Goal: Transaction & Acquisition: Purchase product/service

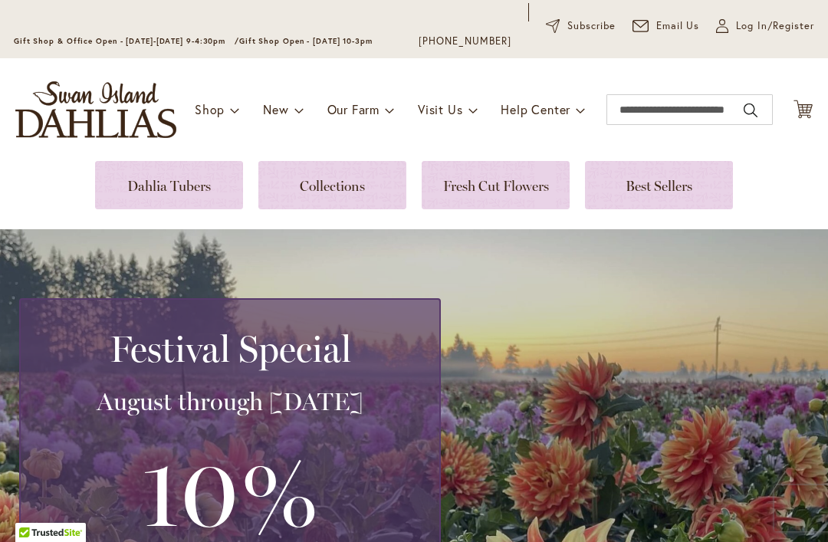
scroll to position [43, 0]
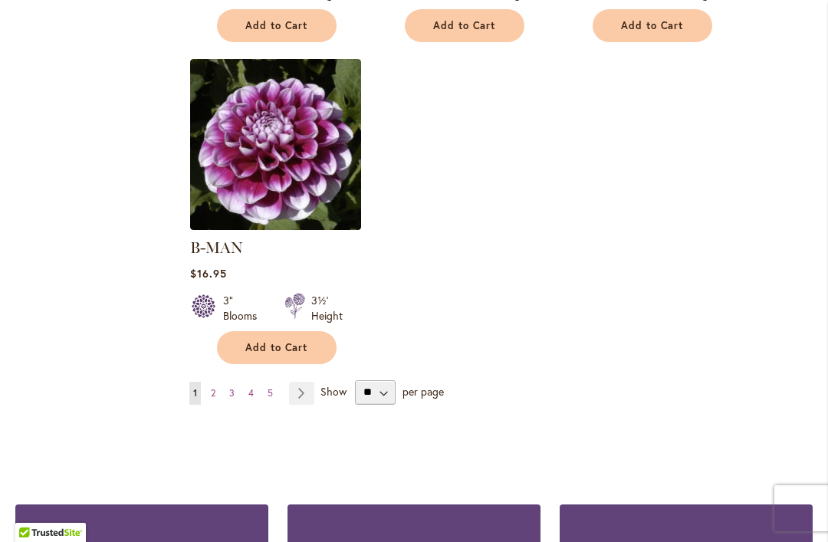
scroll to position [2032, 0]
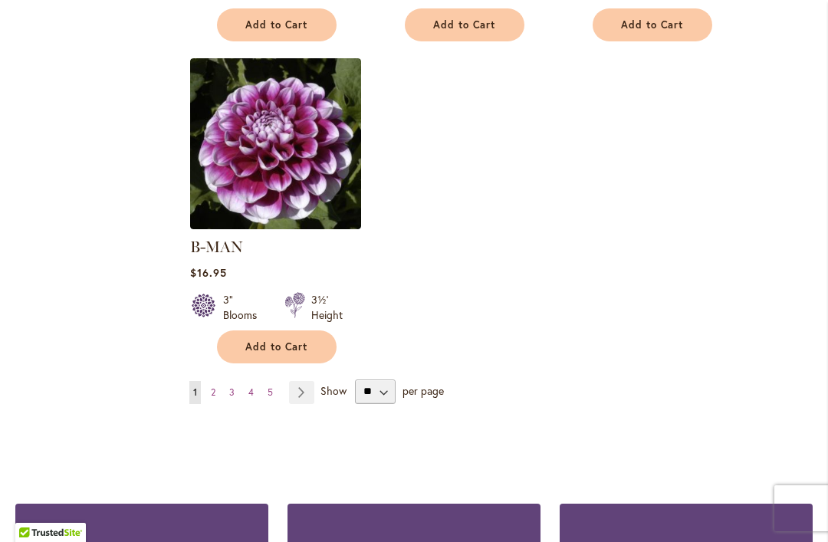
click at [385, 380] on select "** ** ** **" at bounding box center [375, 392] width 41 height 25
select select "**"
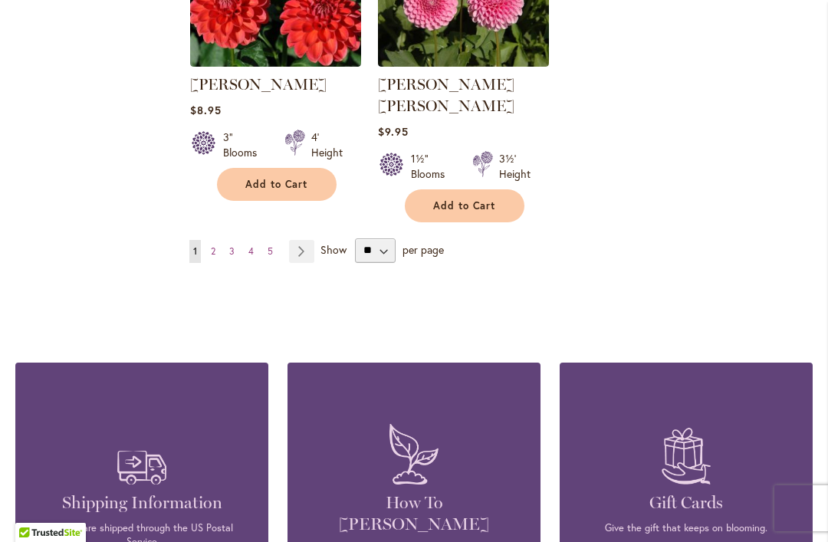
scroll to position [3811, 0]
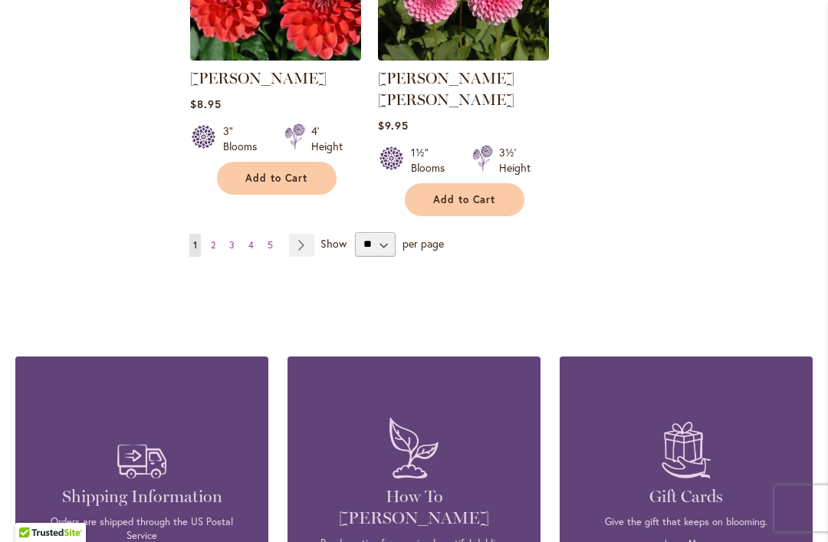
click at [301, 234] on link "Page Next" at bounding box center [301, 245] width 25 height 23
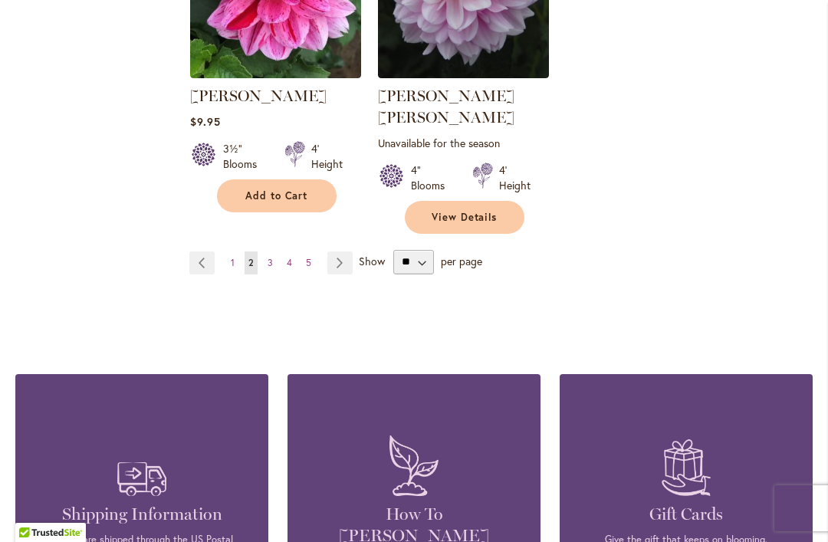
scroll to position [3815, 0]
click at [334, 252] on link "Page Next" at bounding box center [339, 263] width 25 height 23
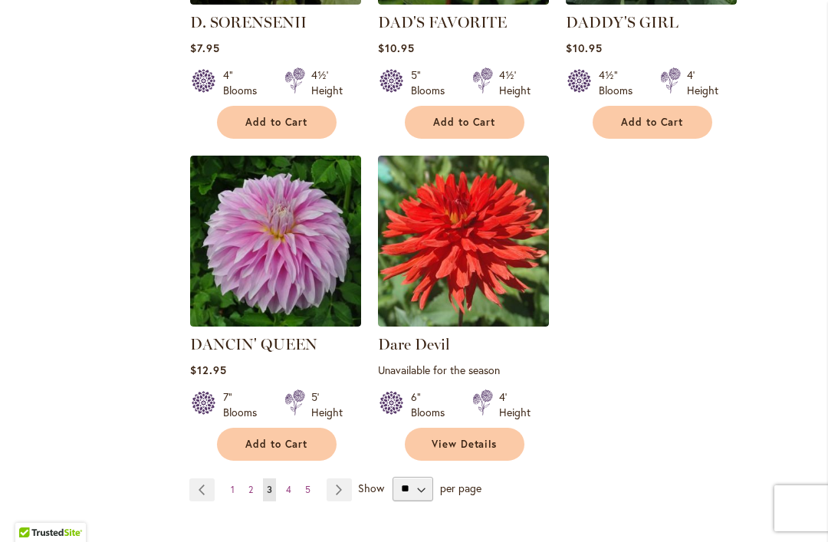
scroll to position [3604, 0]
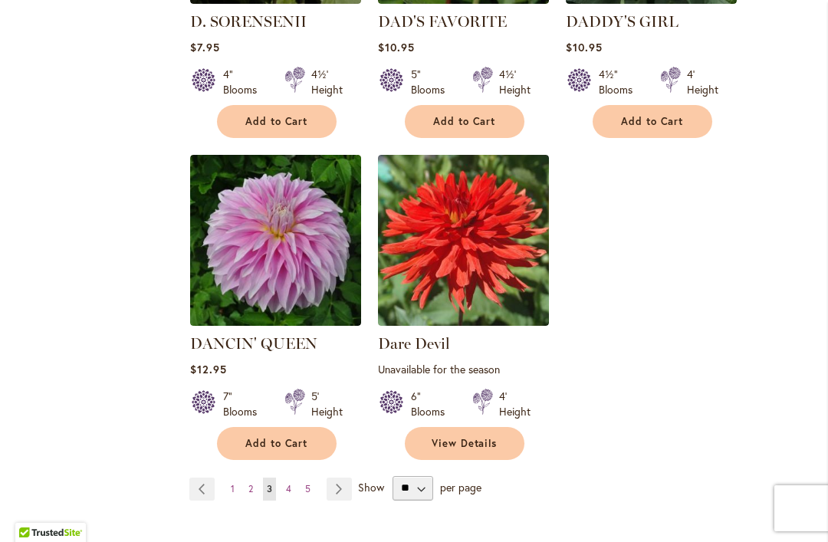
click at [340, 478] on link "Page Next" at bounding box center [339, 489] width 25 height 23
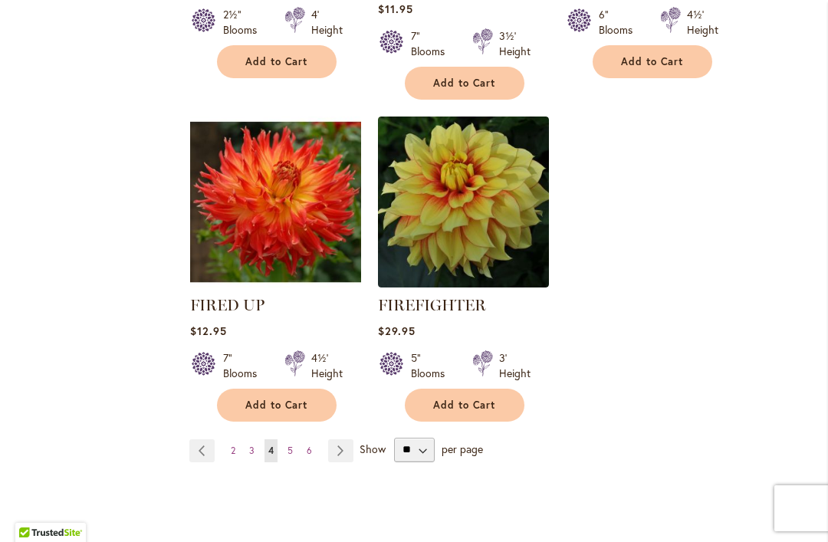
scroll to position [3645, 0]
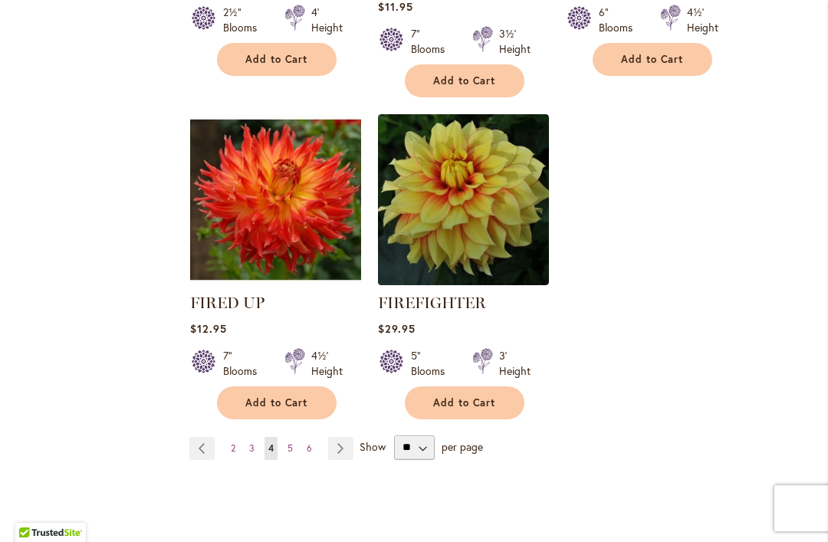
click at [344, 437] on link "Page Next" at bounding box center [340, 448] width 25 height 23
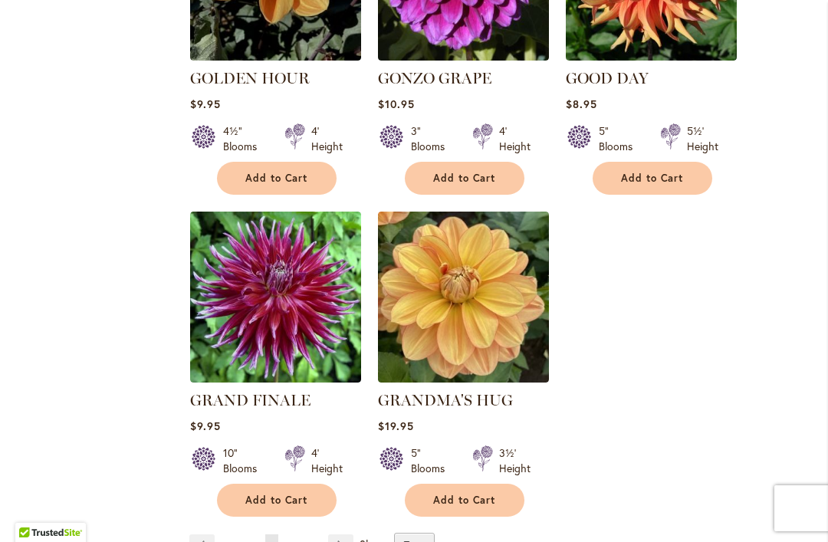
scroll to position [3597, 0]
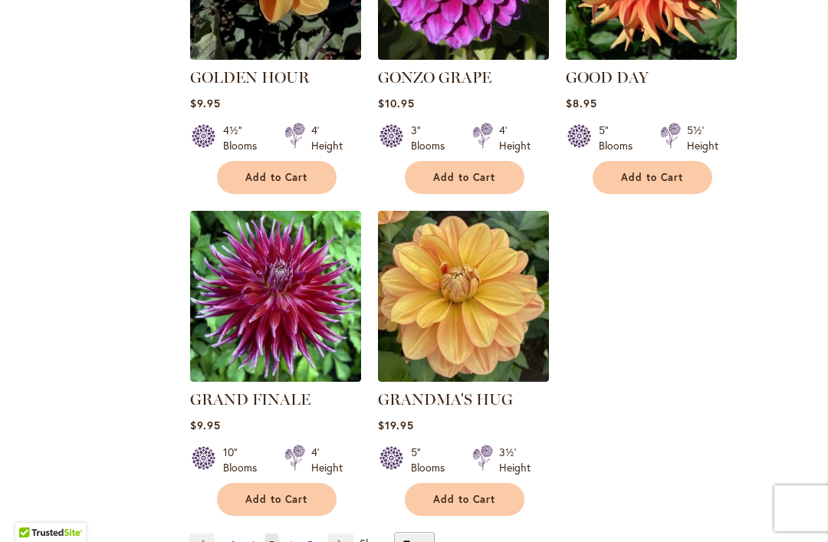
click at [337, 534] on link "Page Next" at bounding box center [340, 545] width 25 height 23
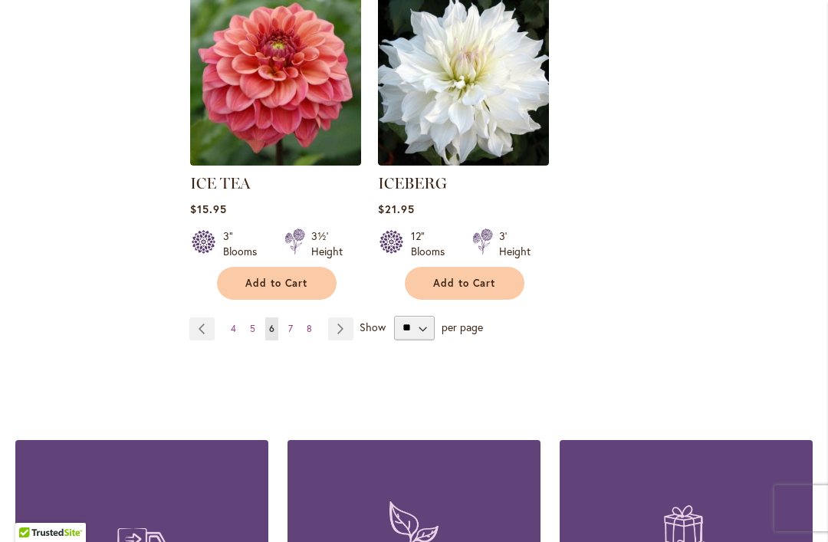
scroll to position [3793, 0]
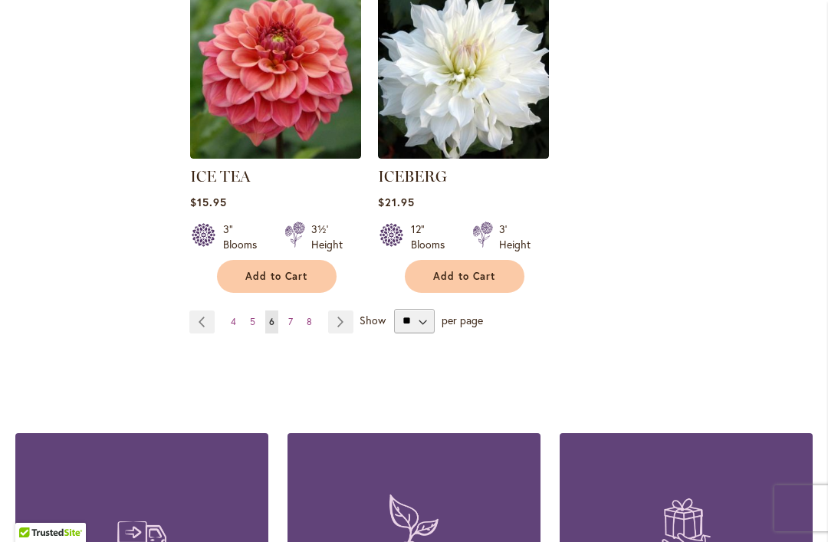
click at [344, 311] on link "Page Next" at bounding box center [340, 322] width 25 height 23
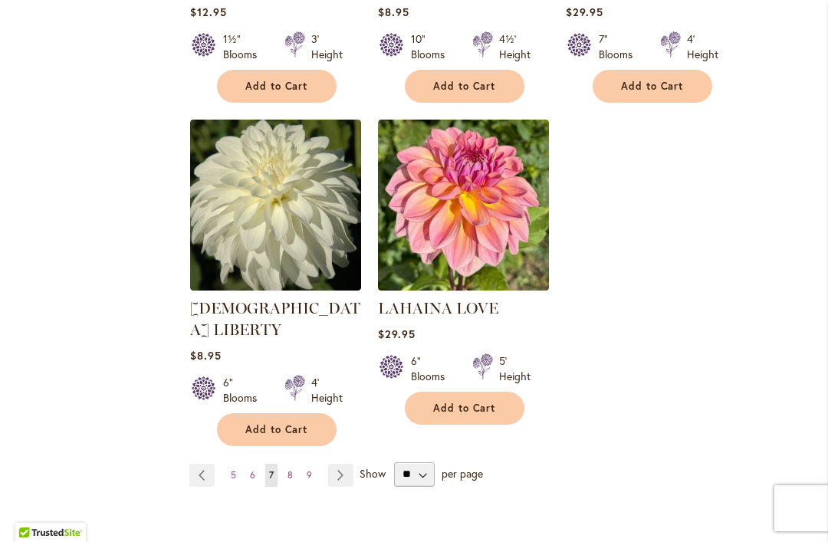
scroll to position [3619, 0]
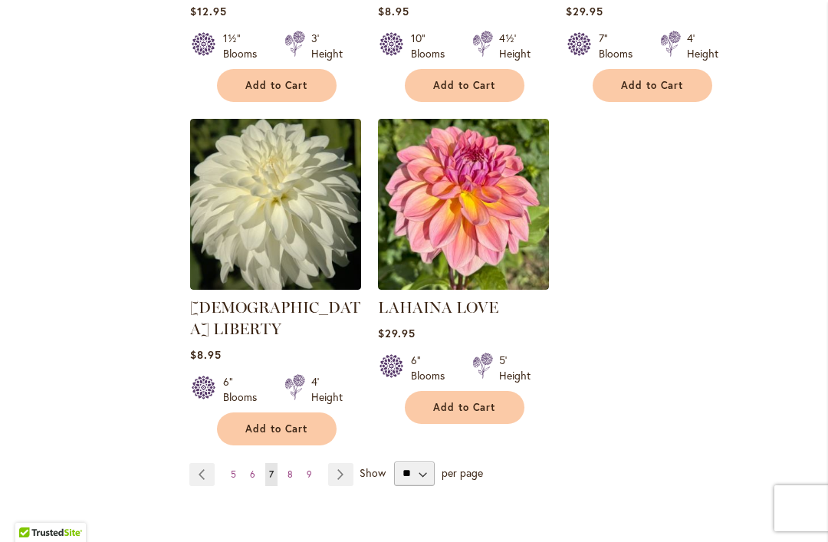
click at [340, 463] on link "Page Next" at bounding box center [340, 474] width 25 height 23
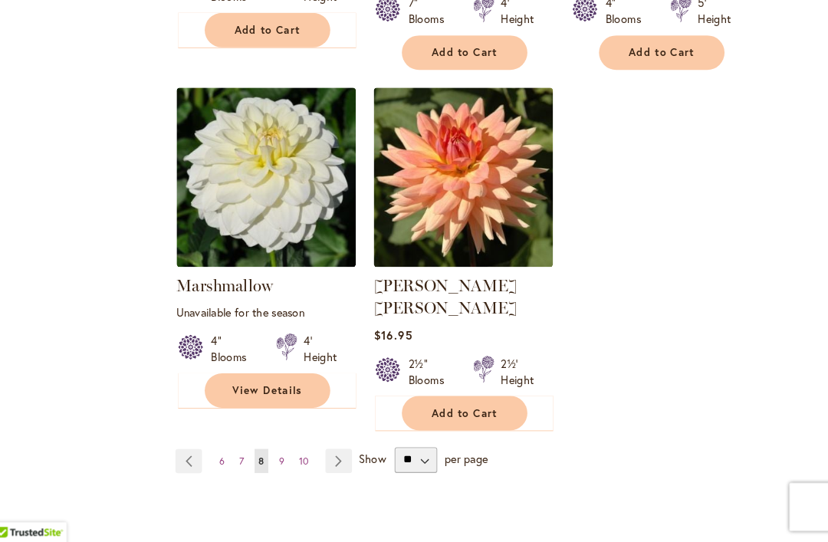
scroll to position [3657, 0]
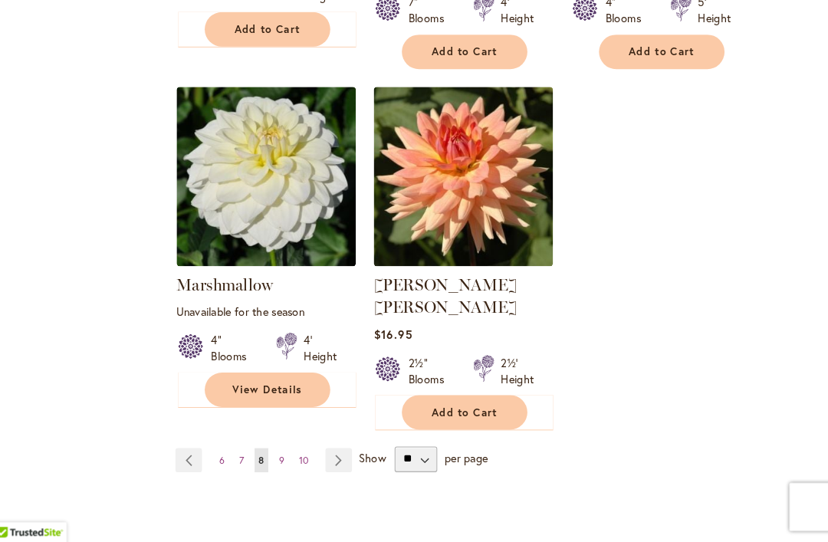
click at [332, 452] on link "Page Next" at bounding box center [344, 463] width 25 height 23
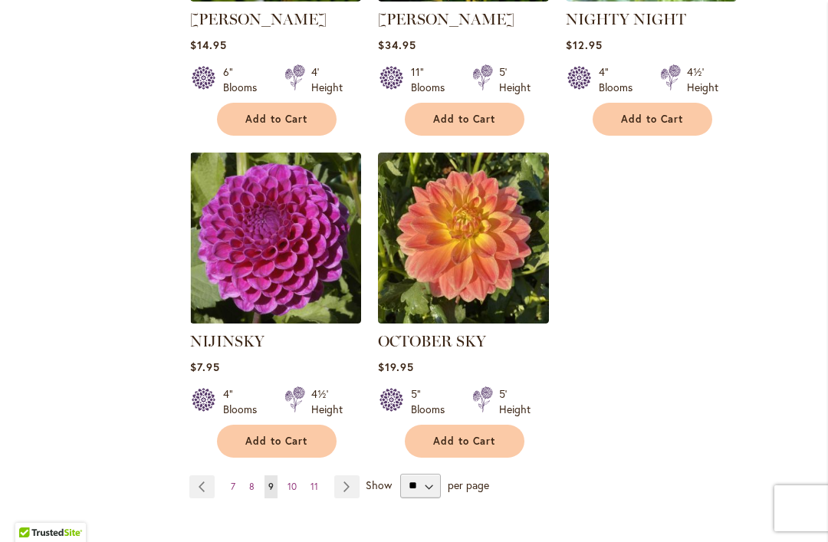
scroll to position [3592, 0]
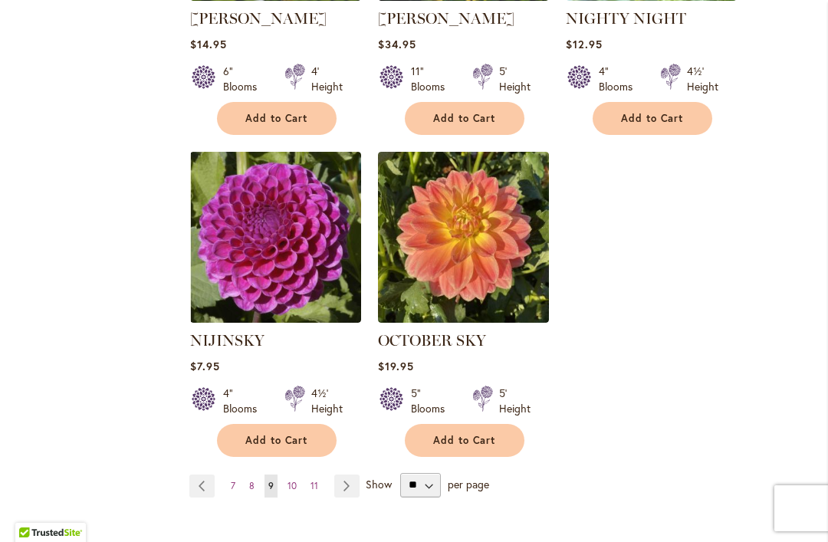
click at [339, 475] on link "Page Next" at bounding box center [346, 486] width 25 height 23
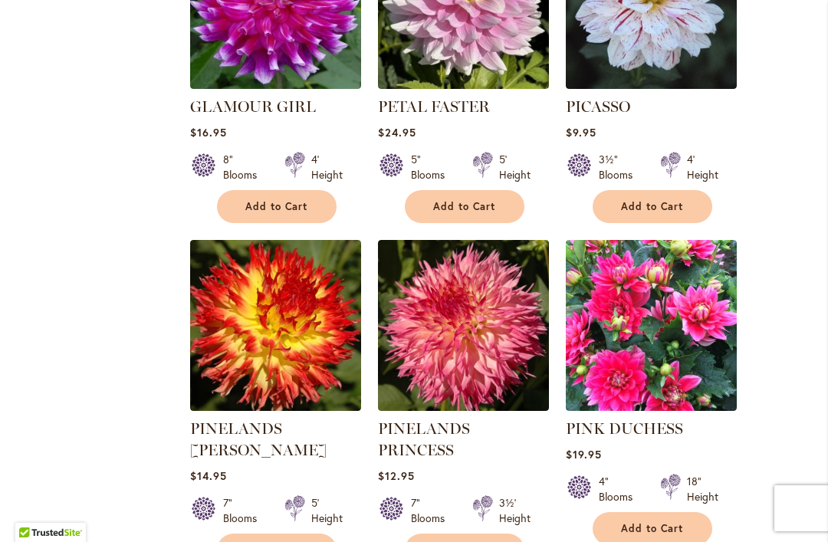
scroll to position [2885, 0]
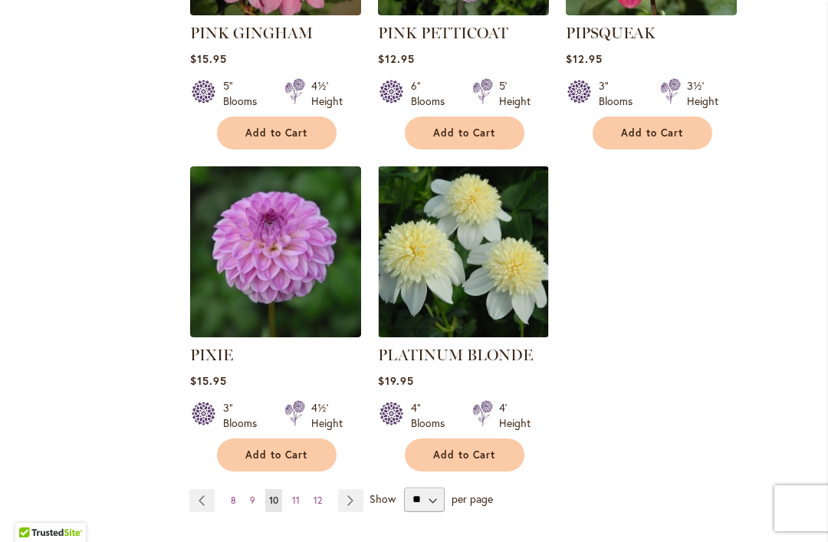
scroll to position [3621, 0]
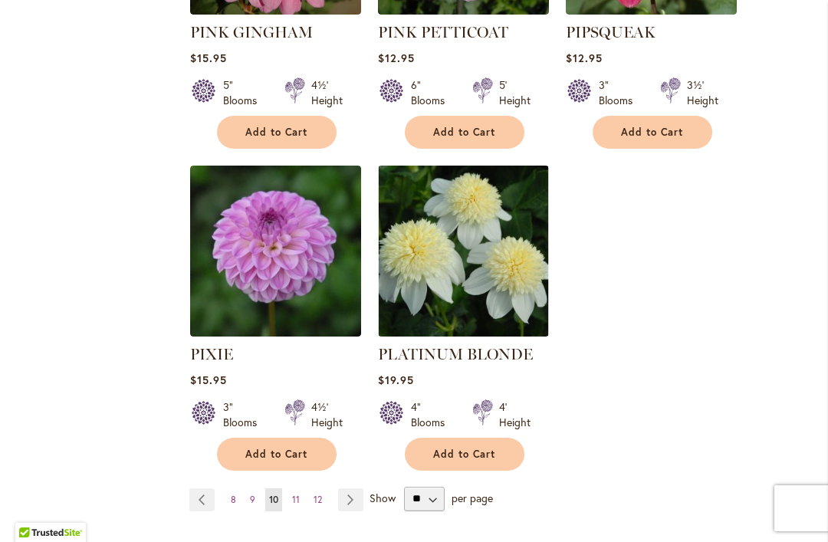
click at [347, 489] on link "Page Next" at bounding box center [350, 500] width 25 height 23
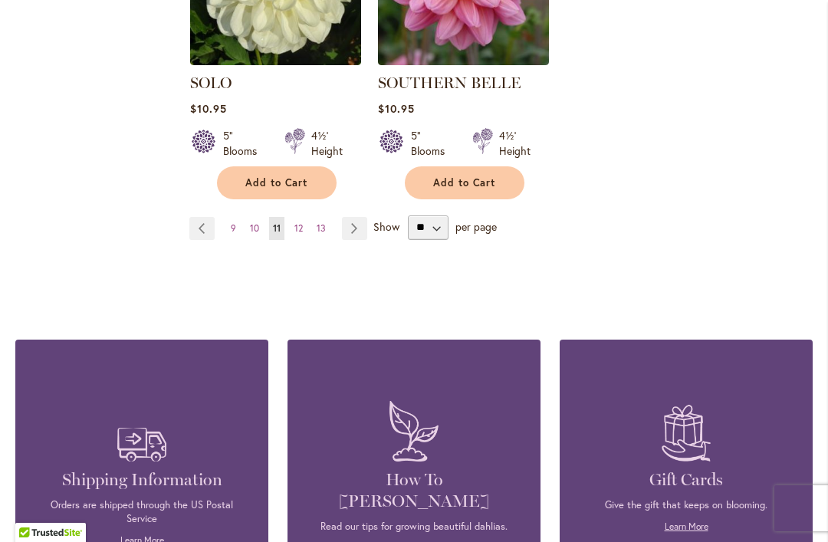
scroll to position [3828, 0]
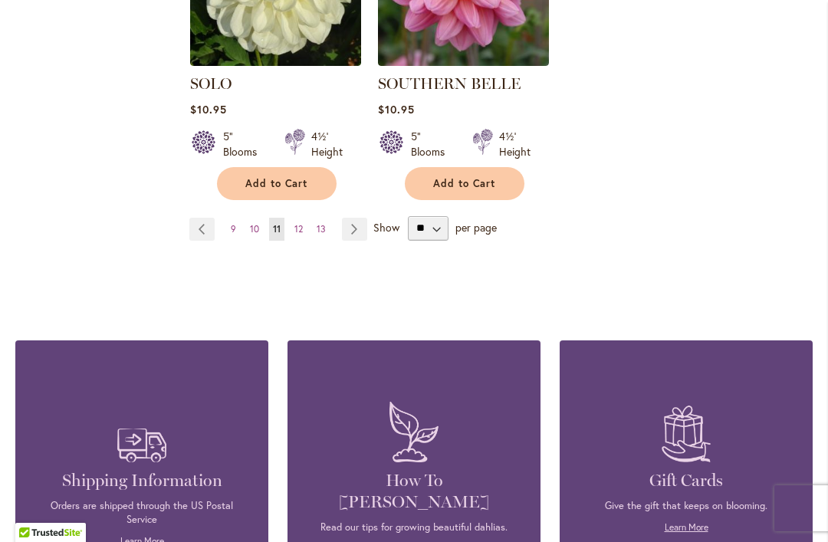
click at [354, 218] on link "Page Next" at bounding box center [354, 229] width 25 height 23
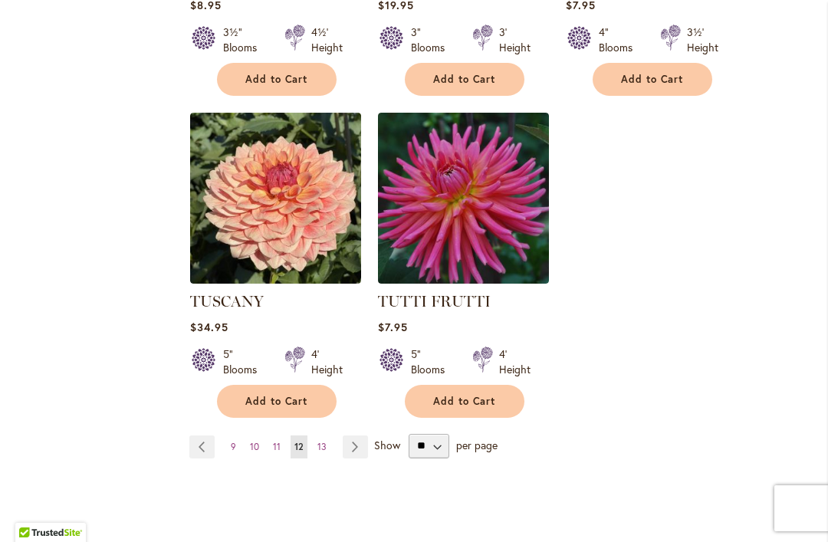
scroll to position [3615, 0]
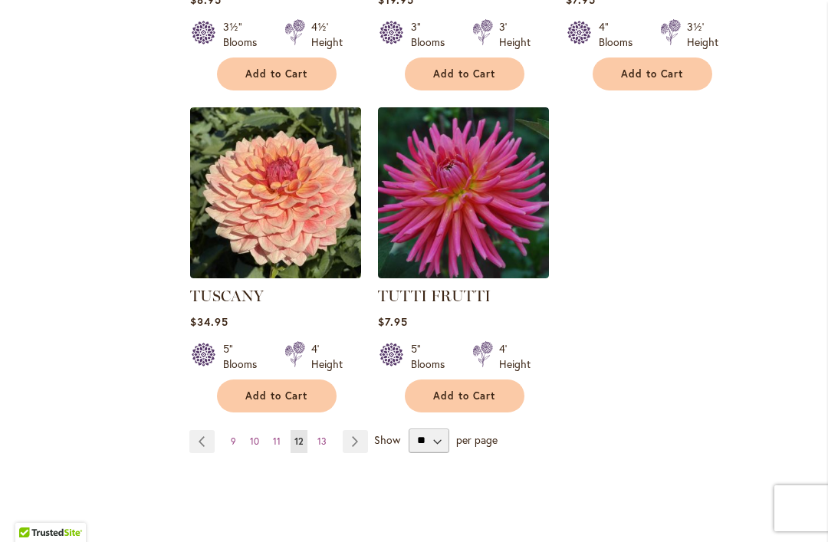
click at [356, 430] on link "Page Next" at bounding box center [355, 441] width 25 height 23
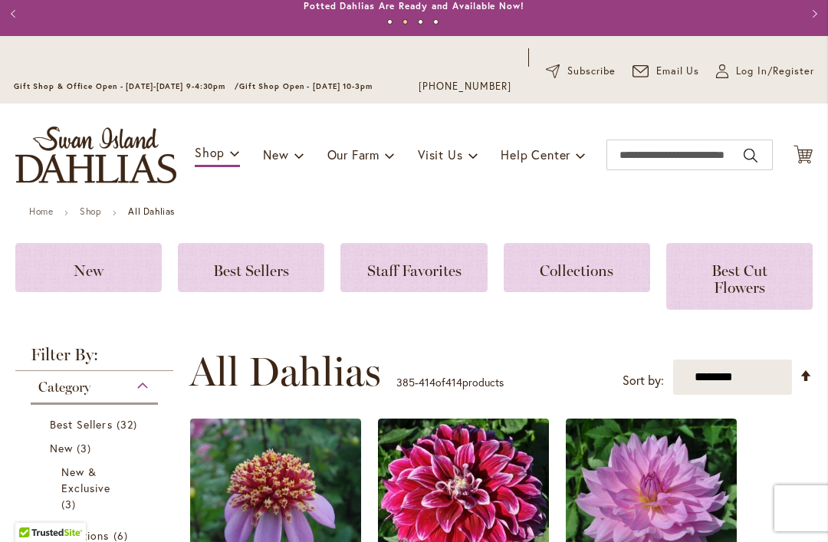
scroll to position [38, 0]
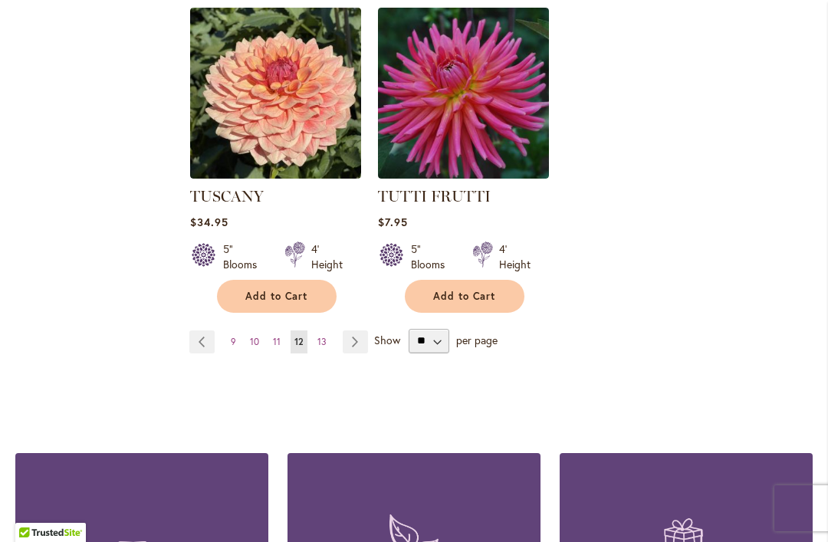
scroll to position [3715, 0]
click at [196, 331] on link "Page Previous" at bounding box center [201, 342] width 25 height 23
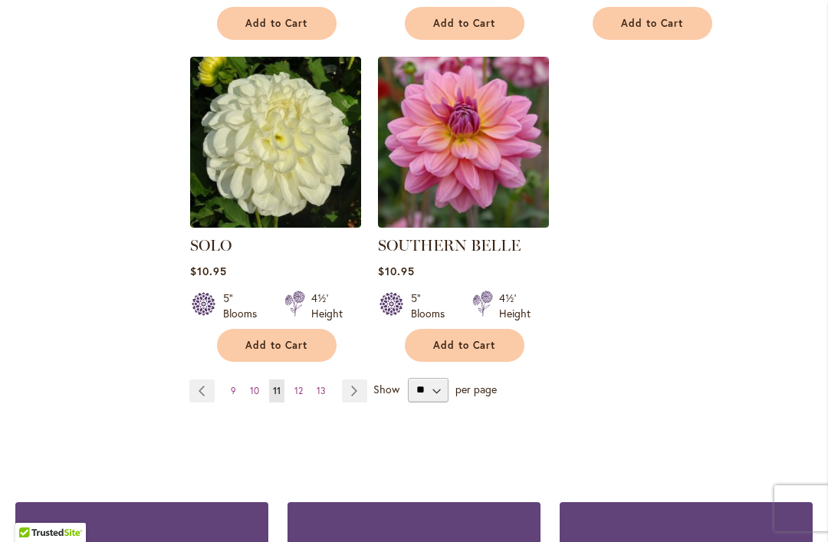
scroll to position [3666, 0]
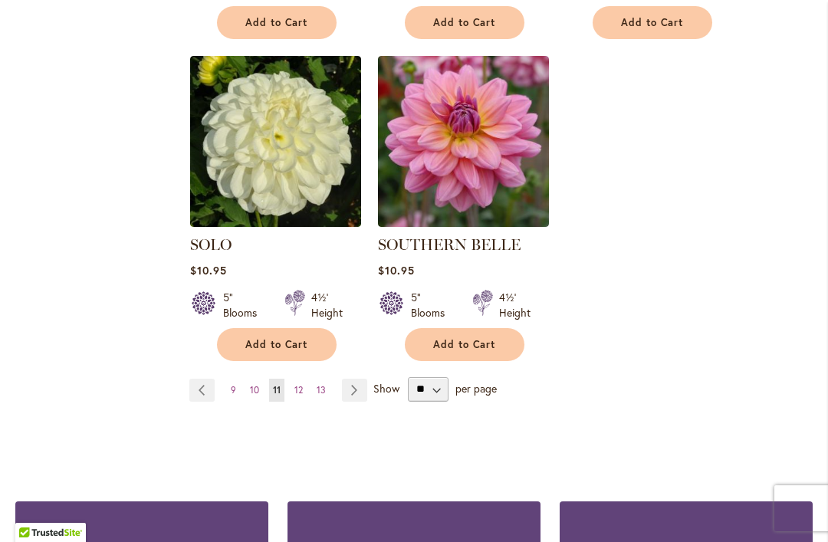
click at [198, 379] on link "Page Previous" at bounding box center [201, 390] width 25 height 23
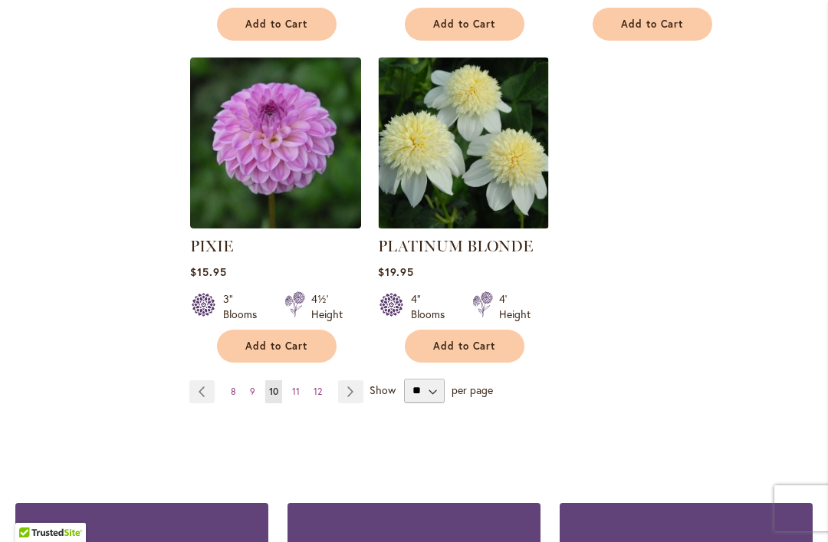
scroll to position [3730, 0]
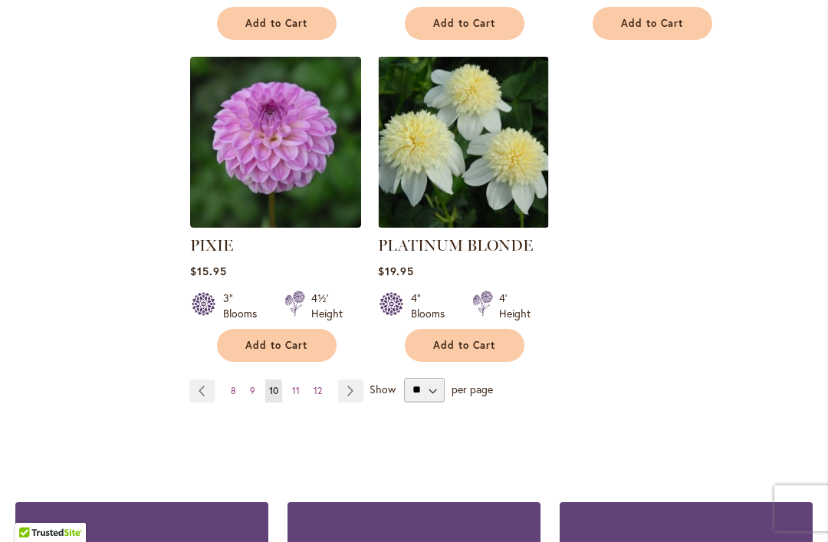
click at [192, 380] on link "Page Previous" at bounding box center [201, 391] width 25 height 23
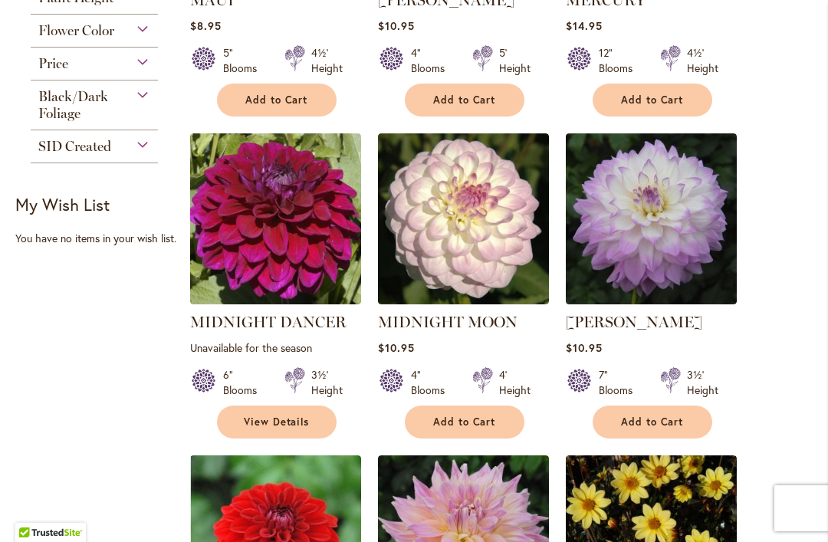
scroll to position [977, 0]
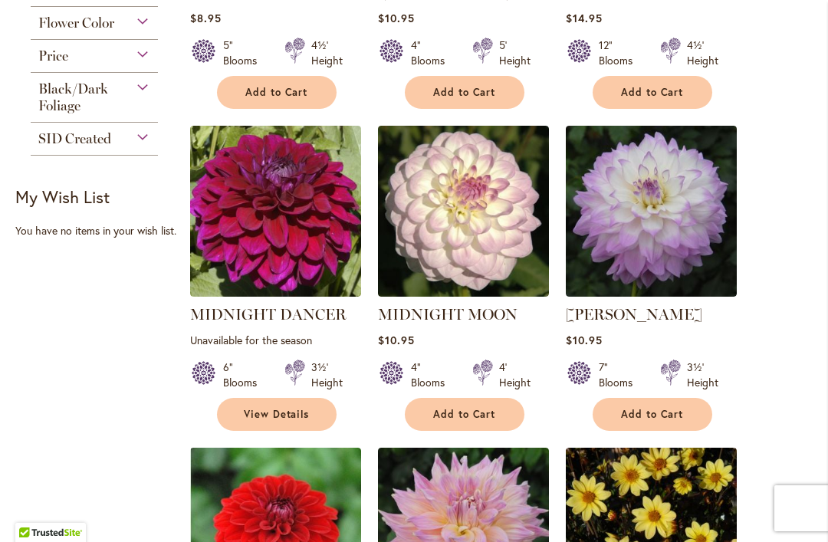
click at [640, 414] on span "Add to Cart" at bounding box center [652, 414] width 63 height 13
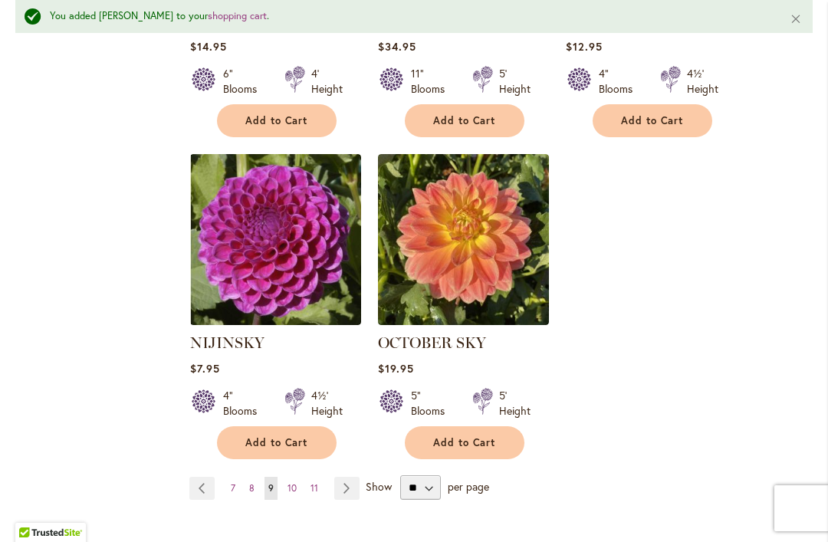
scroll to position [3659, 0]
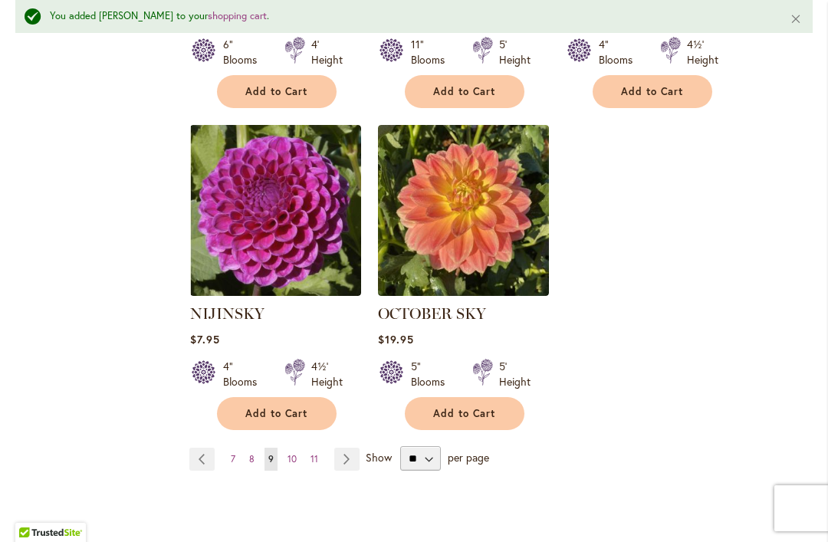
click at [201, 448] on link "Page Previous" at bounding box center [201, 459] width 25 height 23
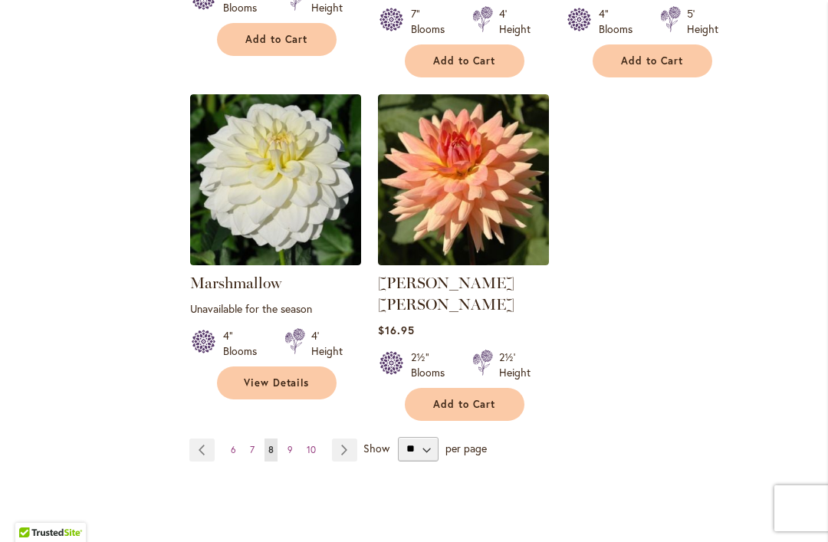
scroll to position [3706, 0]
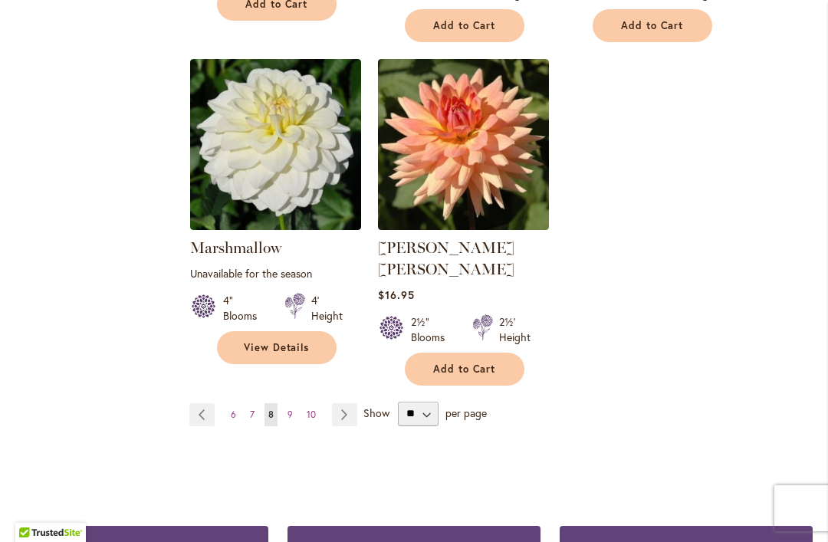
click at [198, 403] on link "Page Previous" at bounding box center [201, 414] width 25 height 23
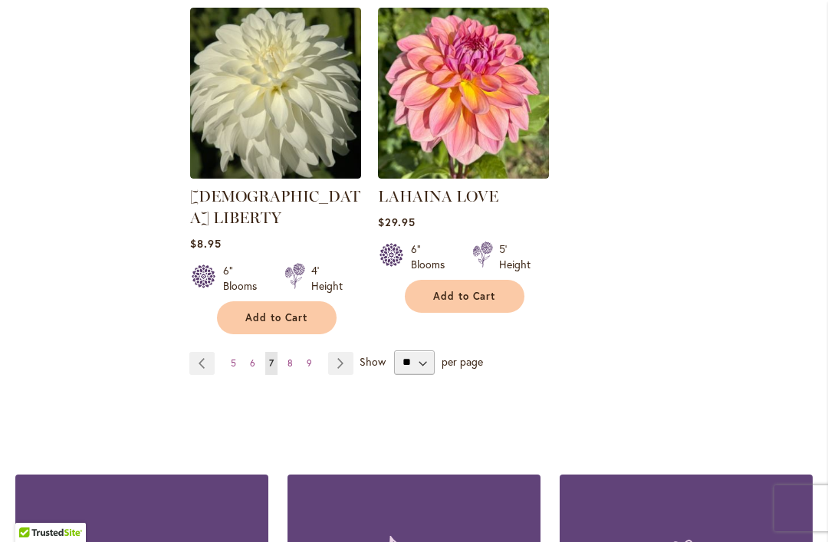
scroll to position [3726, 0]
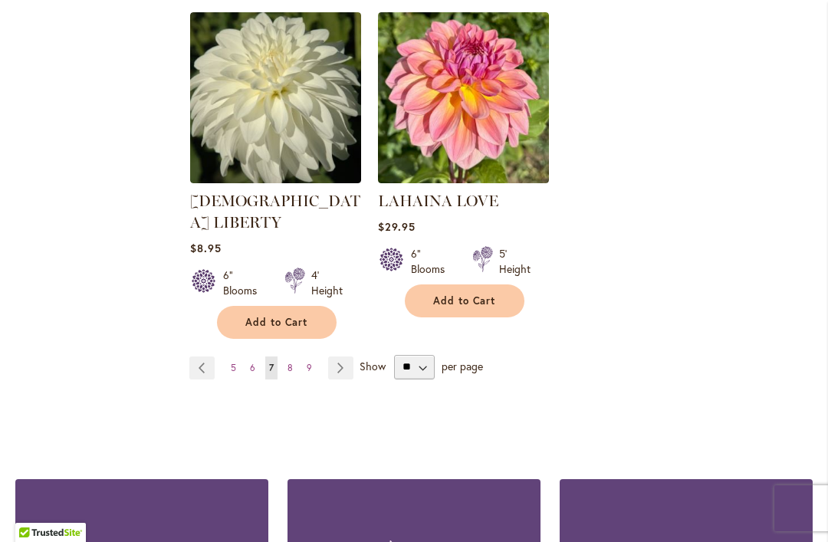
click at [193, 357] on link "Page Previous" at bounding box center [201, 368] width 25 height 23
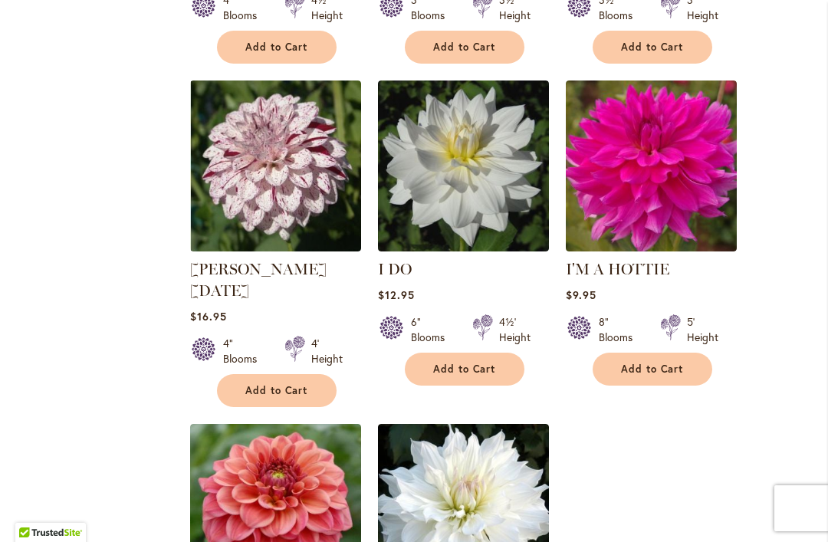
scroll to position [3363, 0]
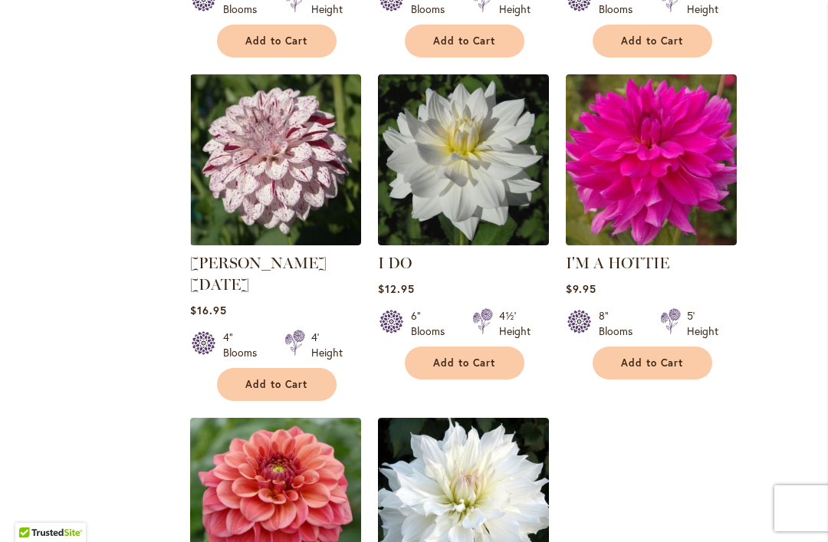
click at [641, 357] on span "Add to Cart" at bounding box center [652, 363] width 63 height 13
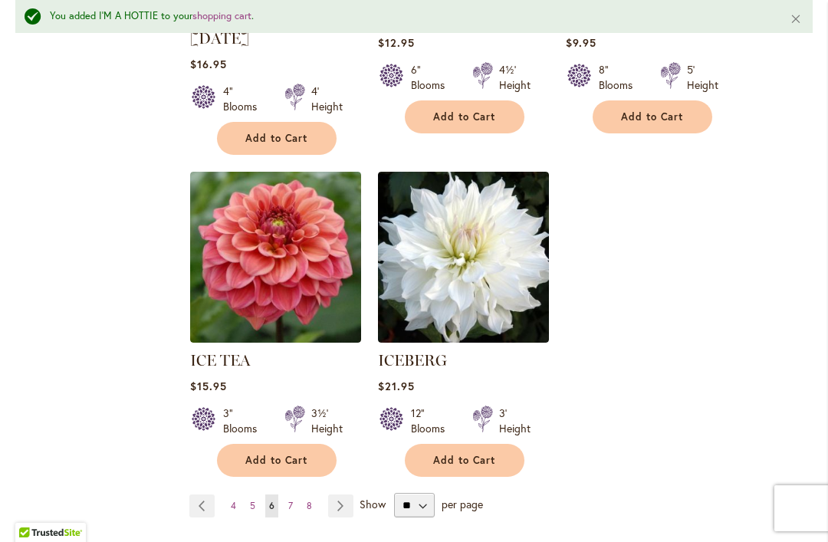
scroll to position [3650, 0]
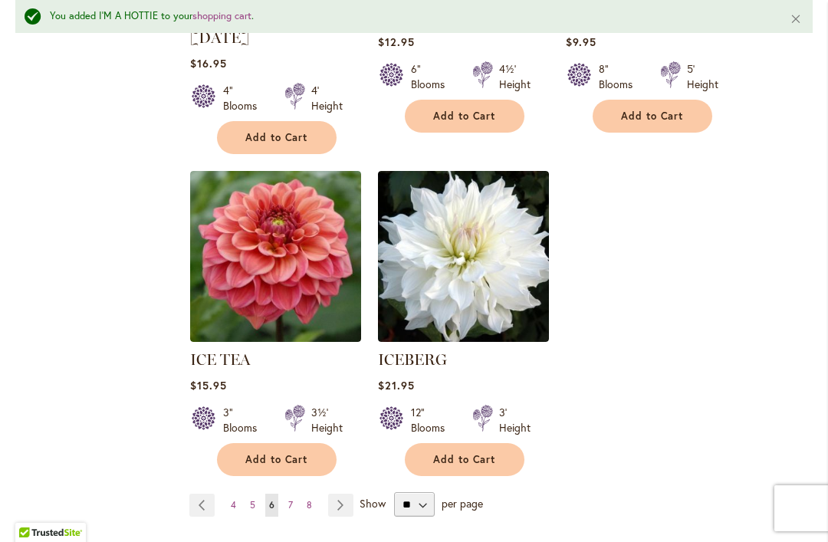
click at [197, 494] on link "Page Previous" at bounding box center [201, 505] width 25 height 23
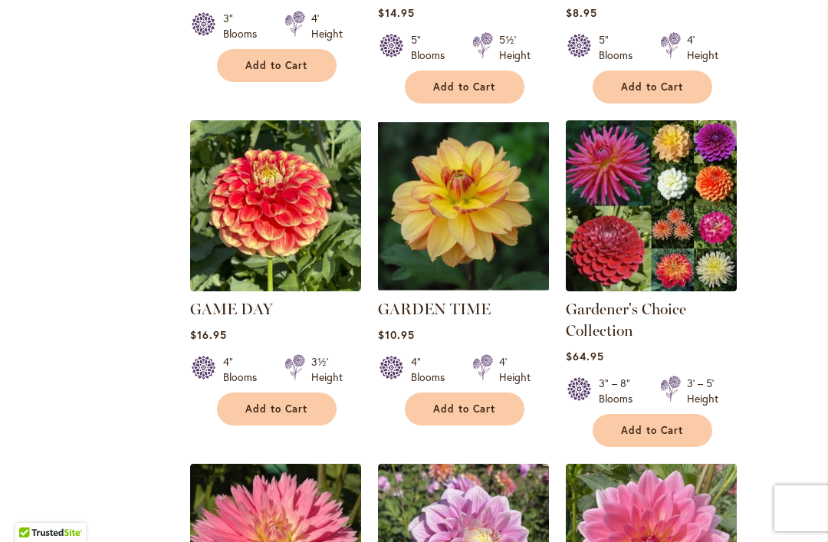
scroll to position [1690, 0]
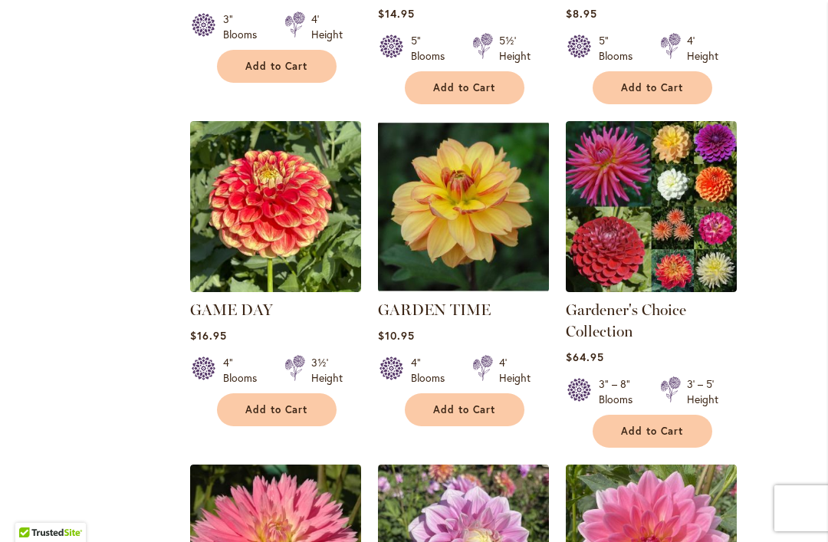
click at [636, 146] on img at bounding box center [651, 206] width 171 height 171
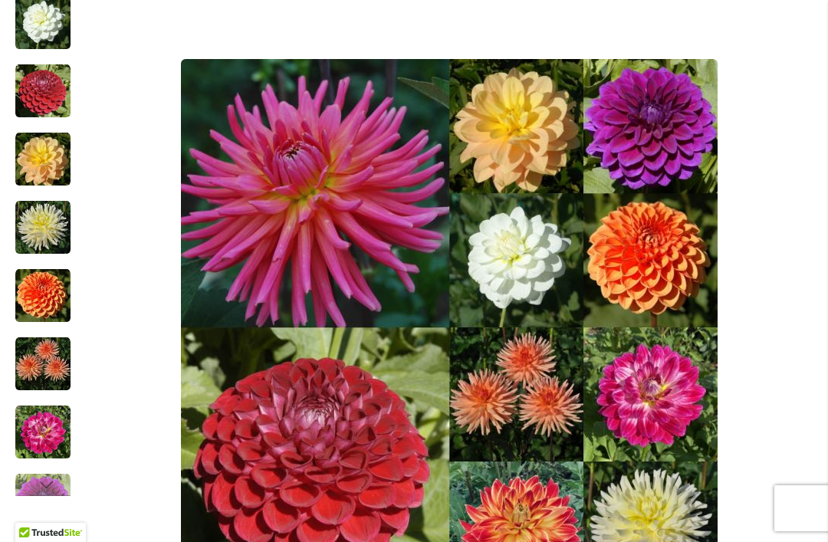
scroll to position [166, 0]
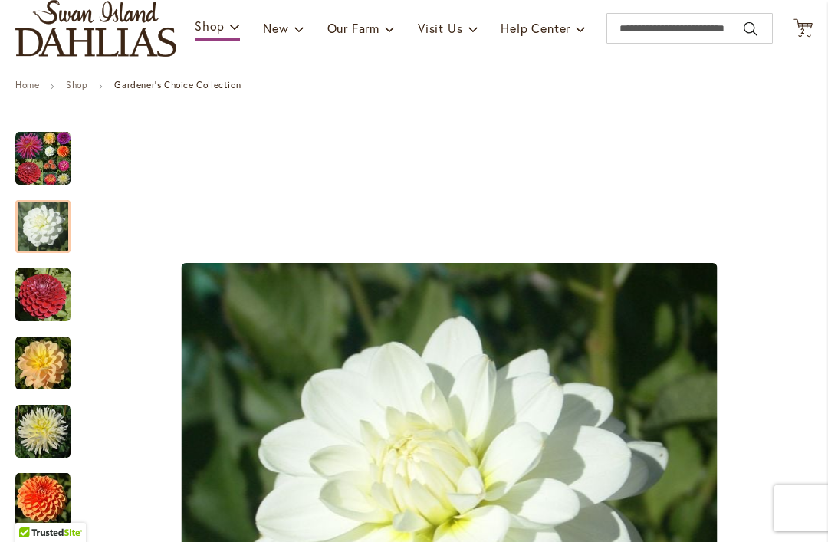
click at [44, 215] on div at bounding box center [42, 226] width 55 height 53
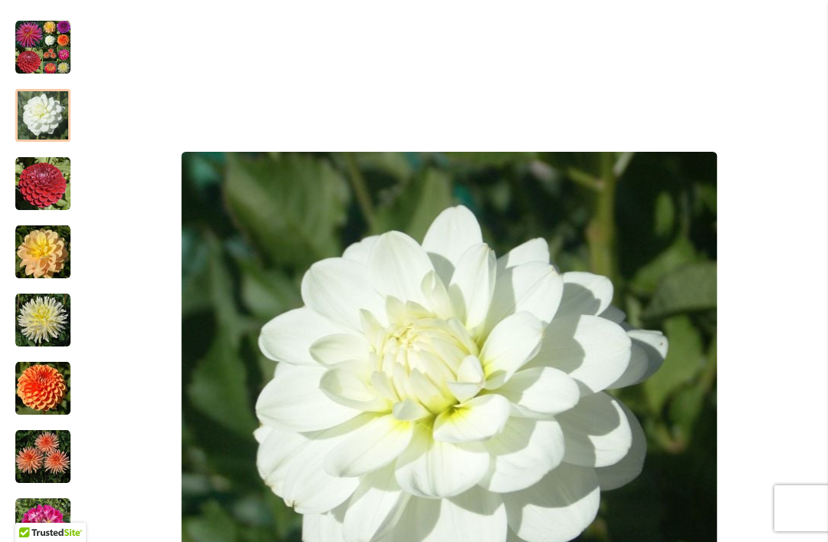
scroll to position [276, 0]
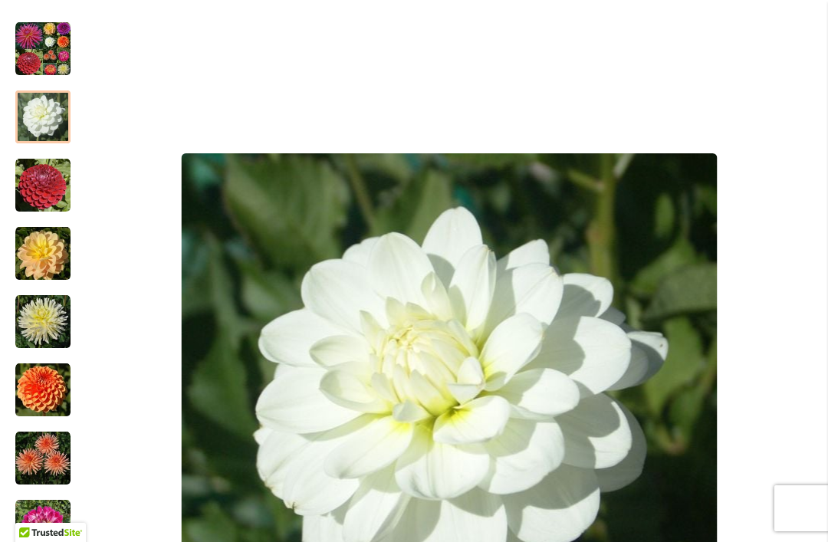
click at [47, 179] on img "CORNEL" at bounding box center [42, 185] width 55 height 55
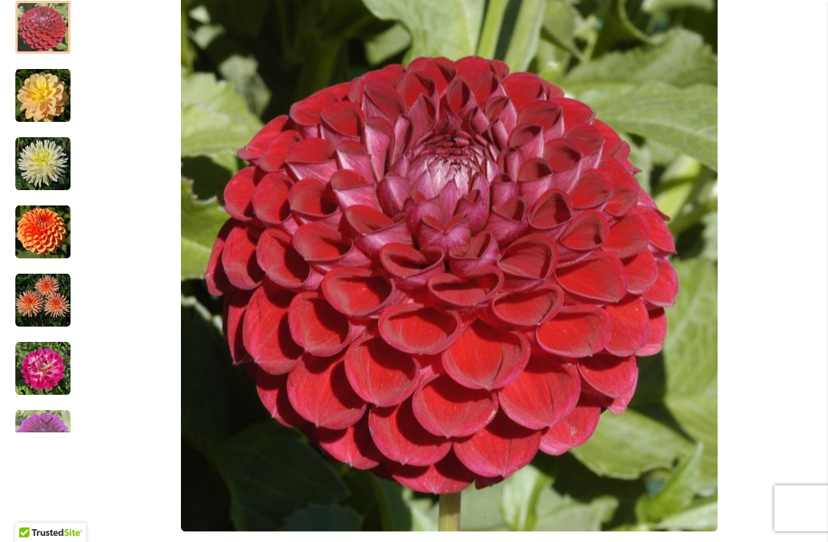
scroll to position [435, 0]
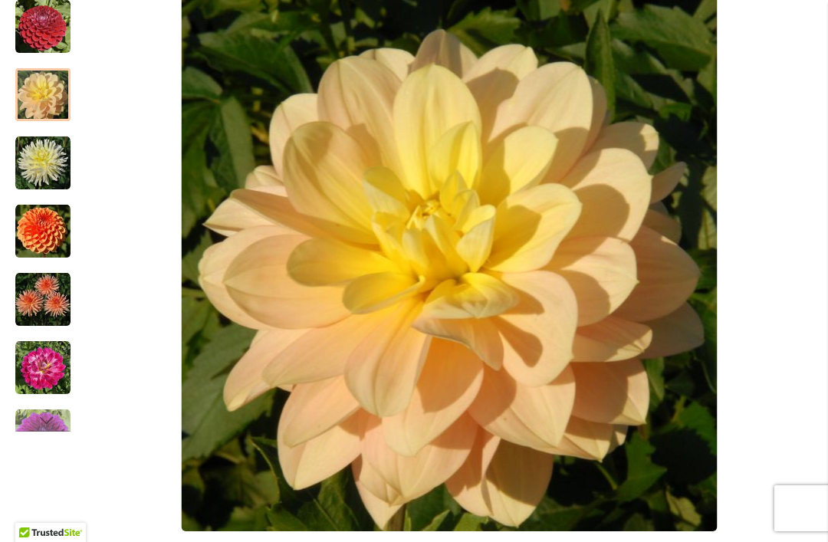
click at [41, 86] on div at bounding box center [42, 94] width 55 height 53
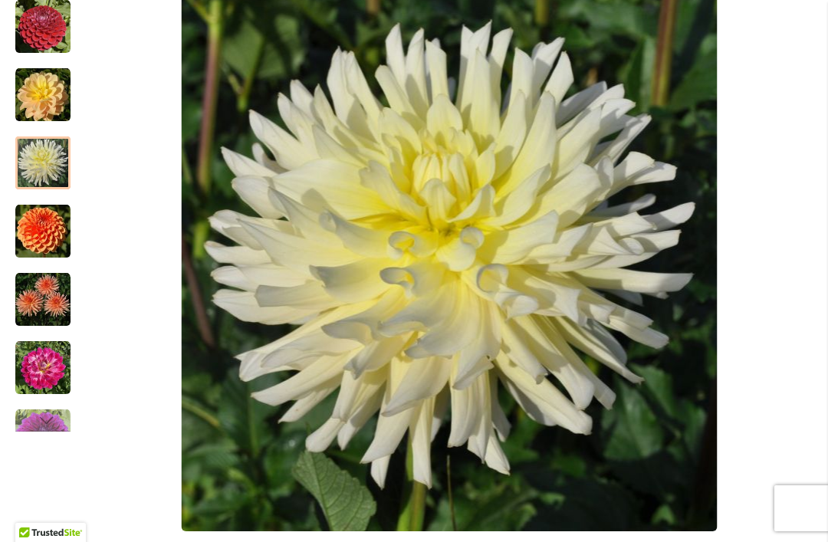
click at [38, 152] on div at bounding box center [42, 163] width 55 height 53
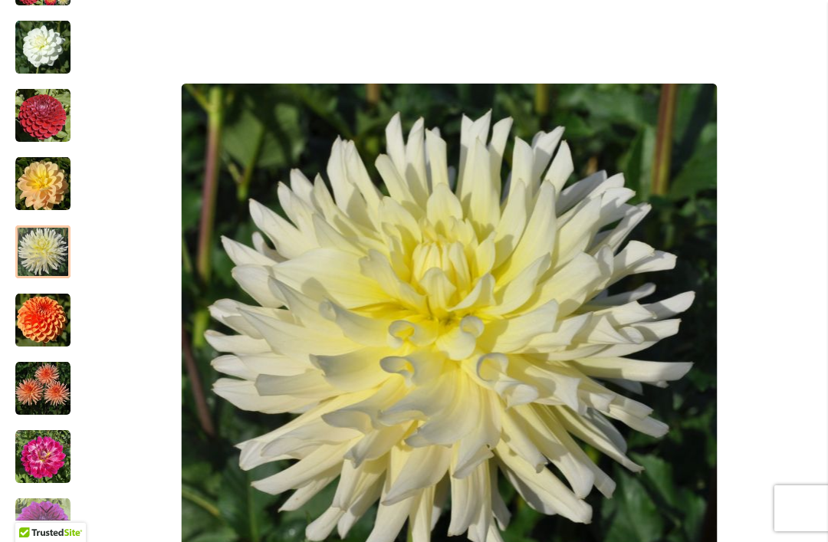
scroll to position [369, 0]
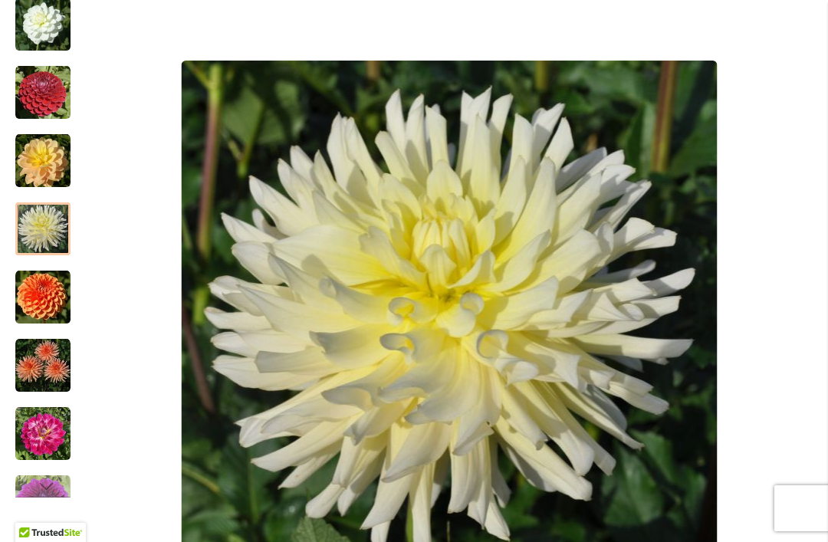
click at [35, 255] on div at bounding box center [42, 228] width 55 height 53
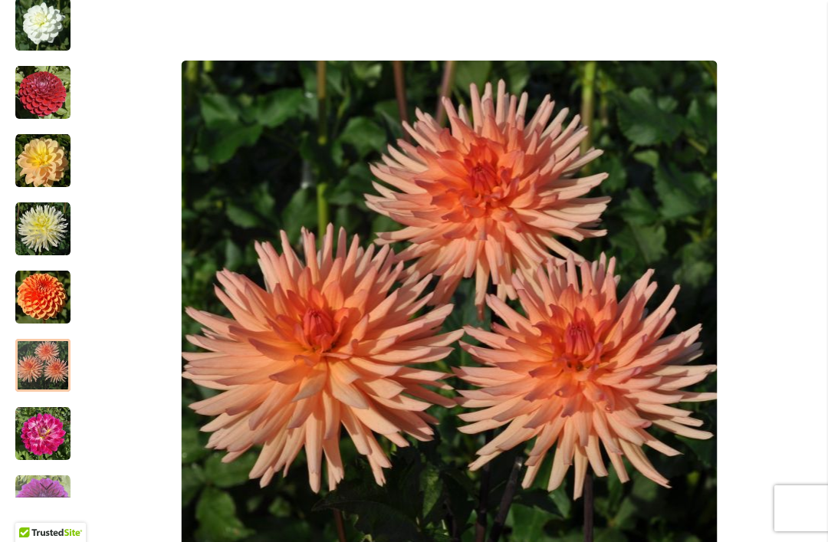
click at [35, 361] on img "PEACH FUZZ" at bounding box center [42, 365] width 55 height 55
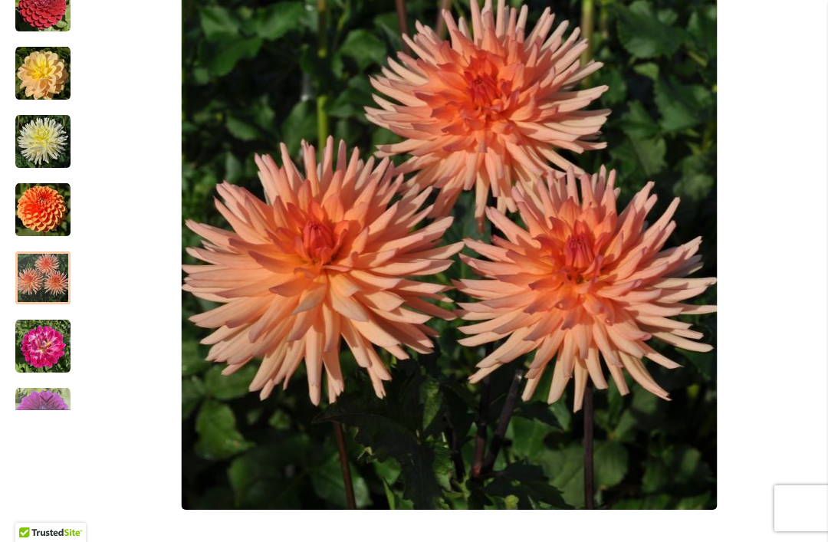
scroll to position [455, 0]
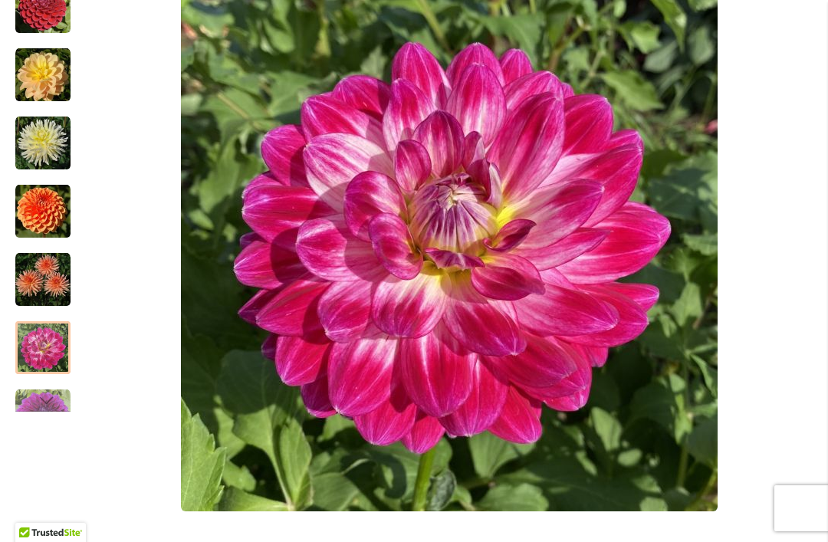
click at [35, 337] on div at bounding box center [42, 347] width 55 height 53
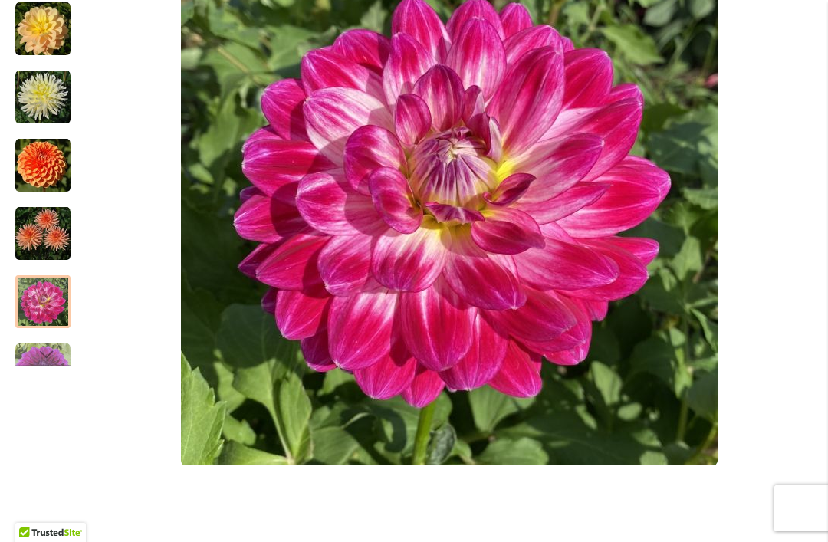
scroll to position [502, 0]
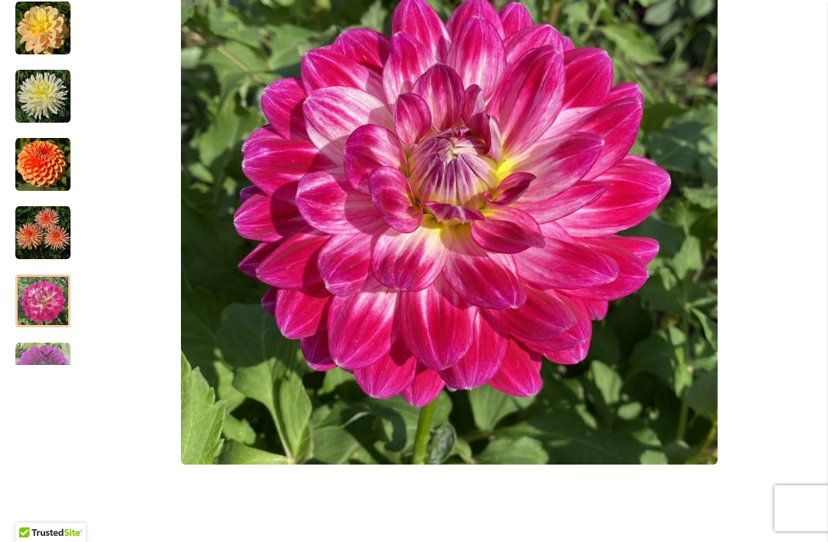
click at [32, 350] on div "Next" at bounding box center [42, 353] width 23 height 23
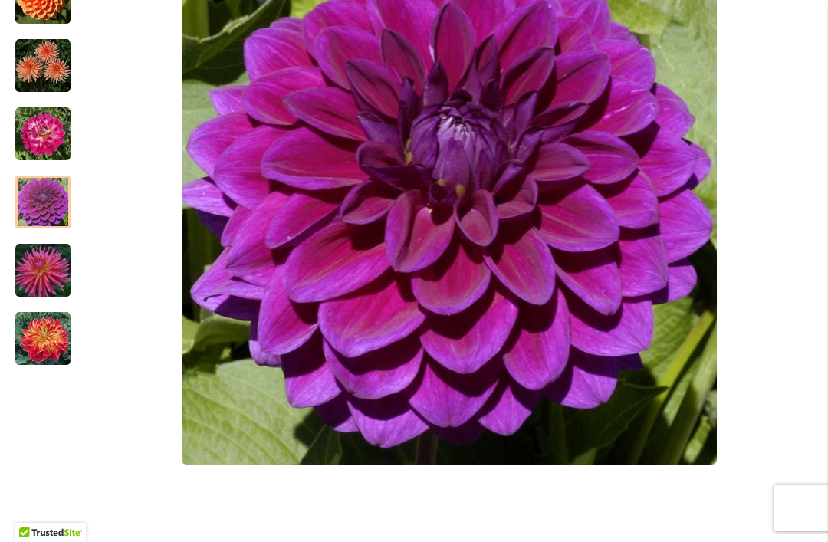
click at [35, 197] on img "TABOO" at bounding box center [42, 202] width 55 height 55
click at [35, 265] on img "TUTTI FRUTTI" at bounding box center [42, 270] width 55 height 55
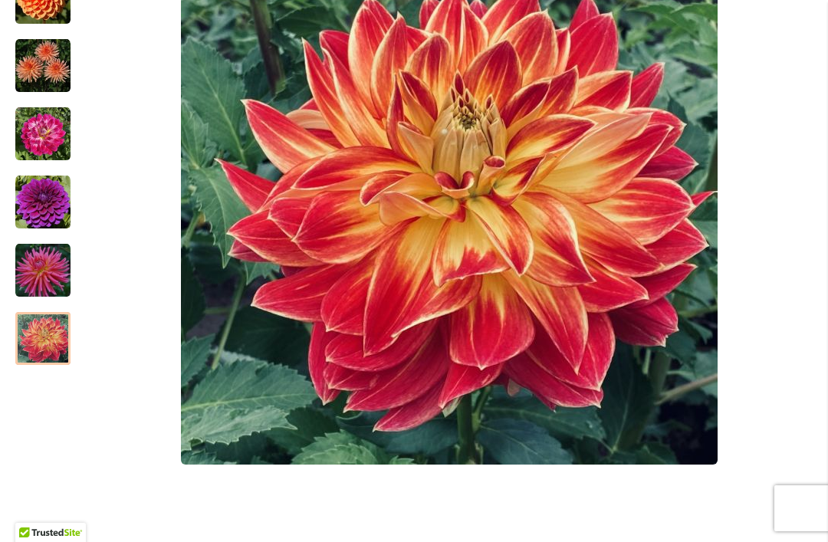
click at [34, 334] on img "HOMETOWN HERO" at bounding box center [42, 338] width 55 height 55
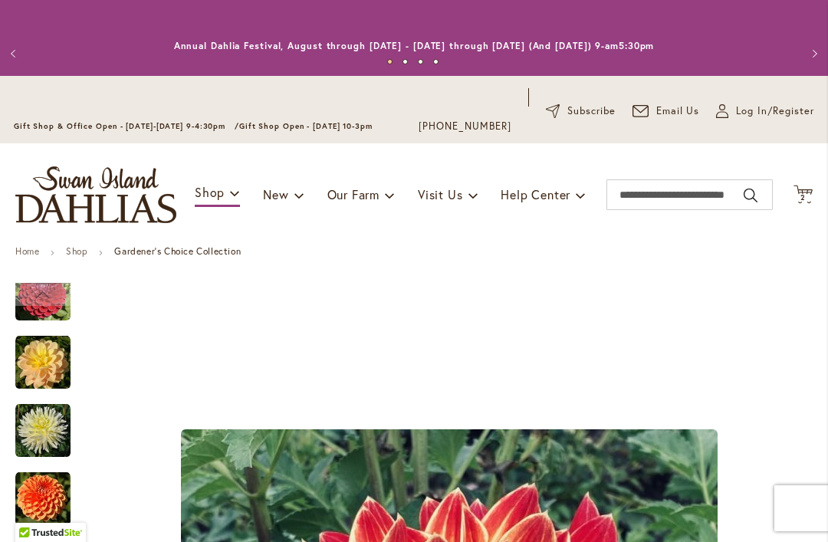
scroll to position [0, 0]
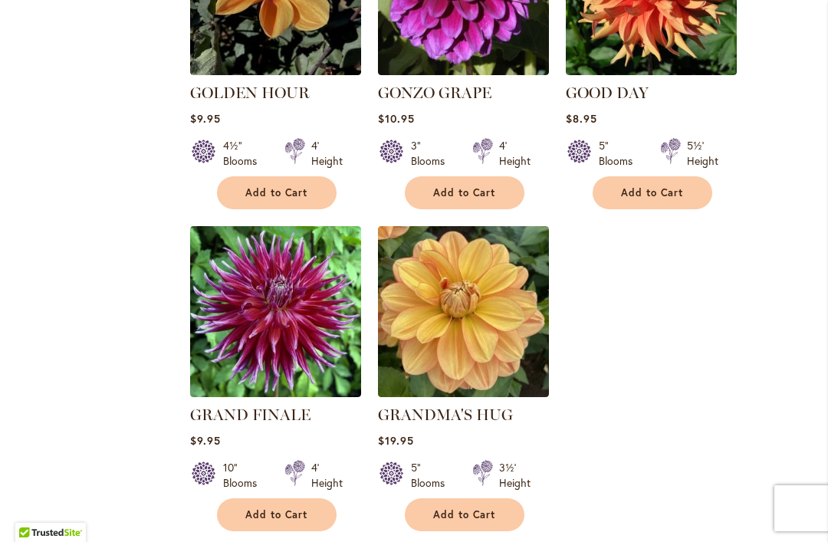
scroll to position [3583, 0]
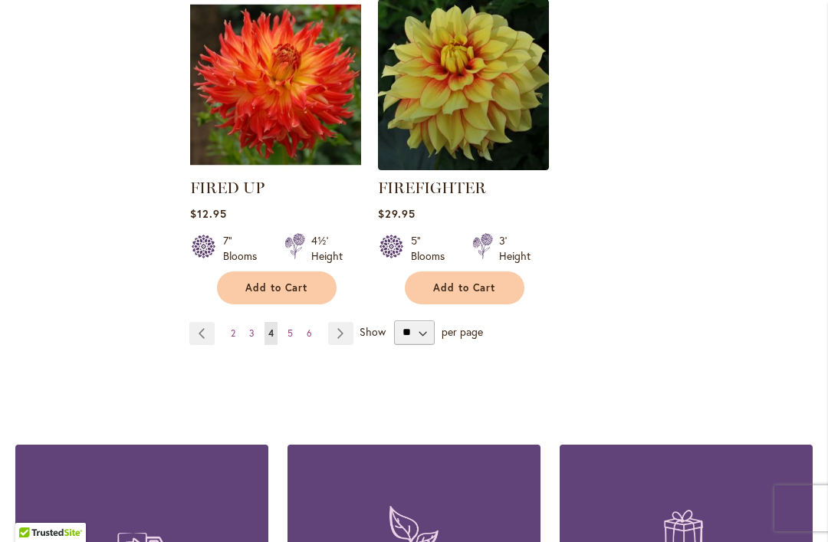
scroll to position [3762, 0]
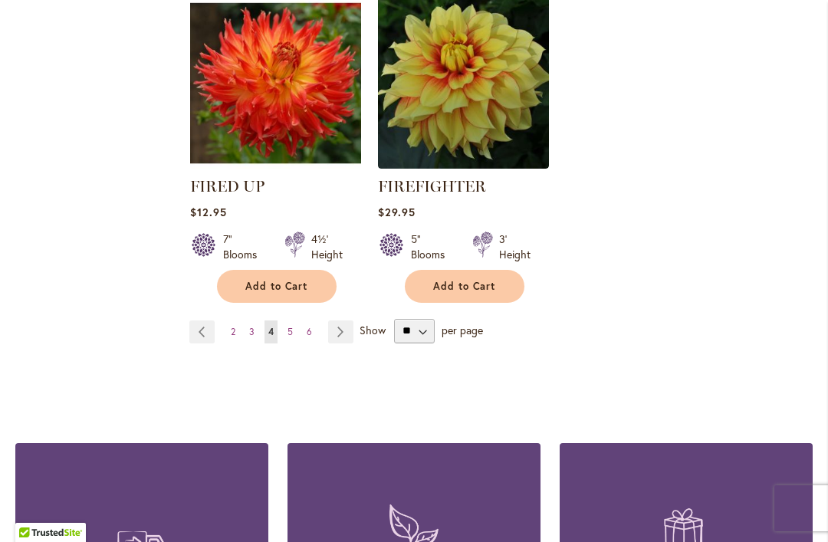
click at [199, 321] on link "Page Previous" at bounding box center [201, 332] width 25 height 23
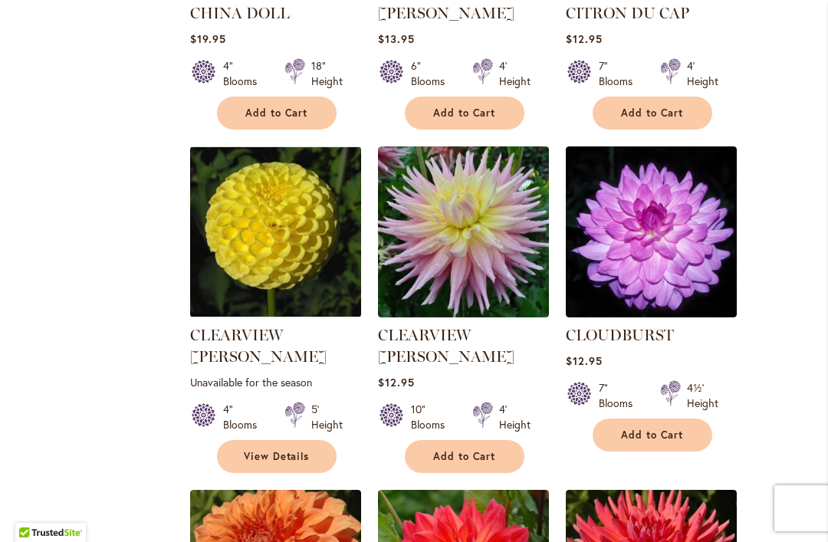
scroll to position [1628, 0]
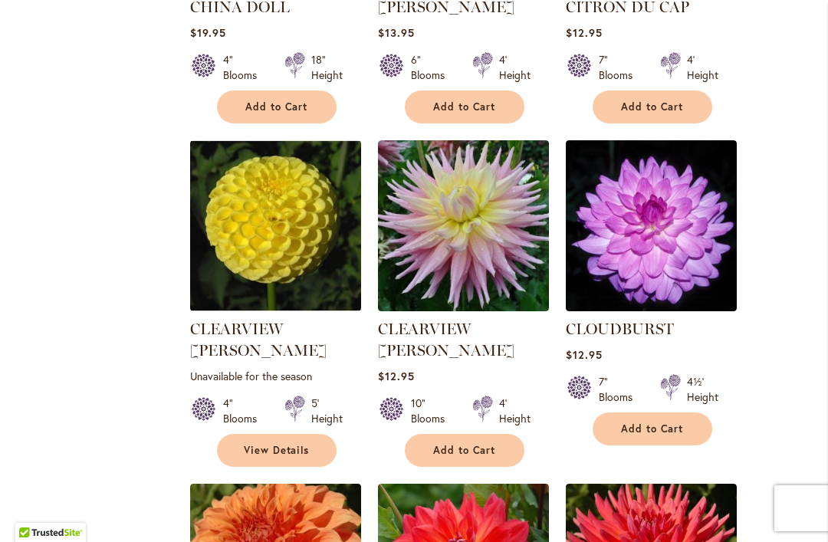
click at [457, 444] on span "Add to Cart" at bounding box center [464, 450] width 63 height 13
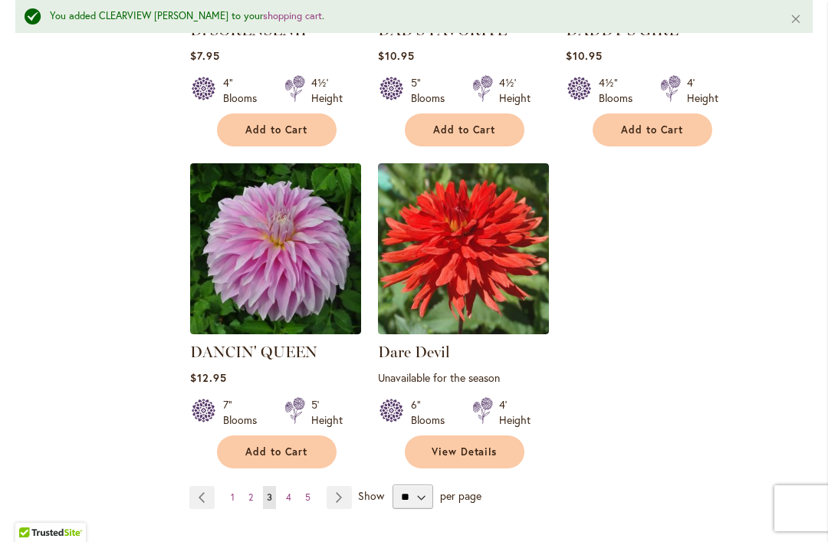
scroll to position [3637, 0]
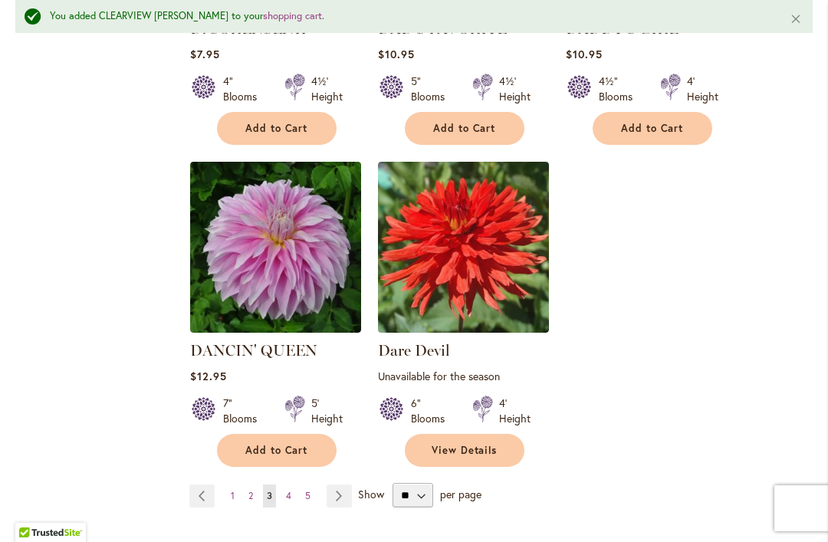
click at [192, 485] on link "Page Previous" at bounding box center [201, 496] width 25 height 23
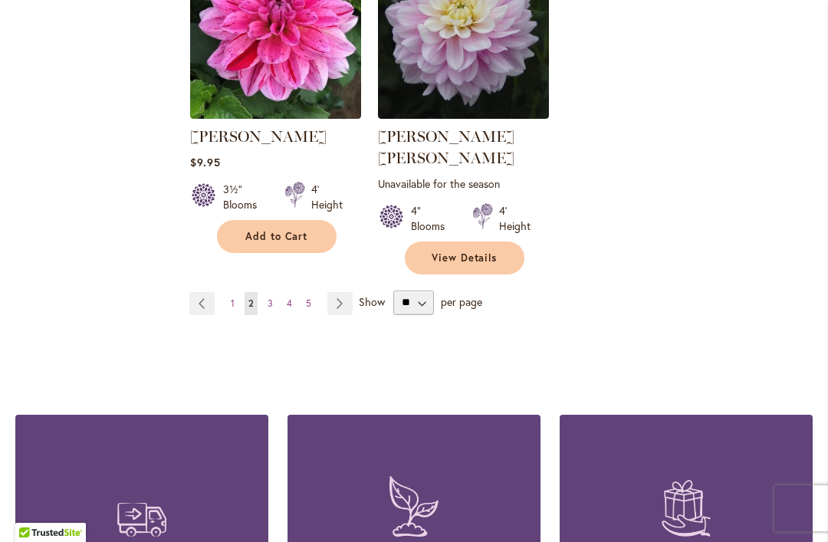
scroll to position [3776, 0]
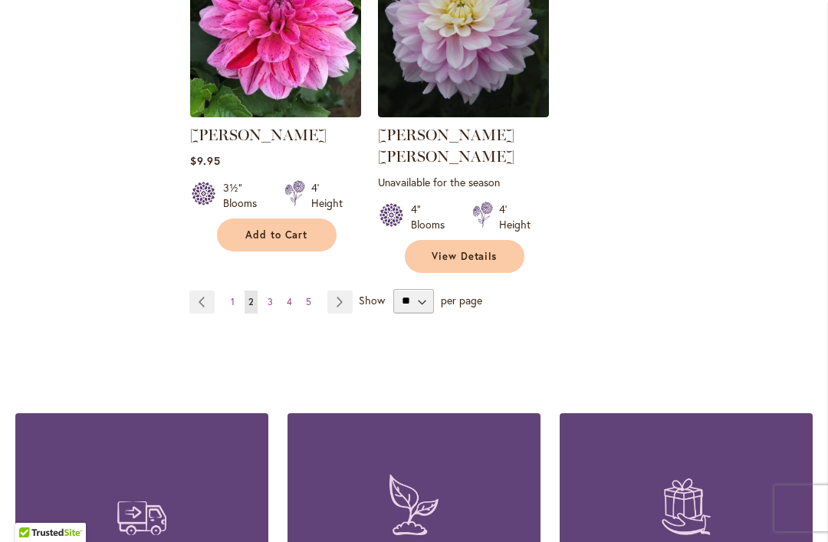
click at [199, 291] on link "Page Previous" at bounding box center [201, 302] width 25 height 23
